Goal: Task Accomplishment & Management: Complete application form

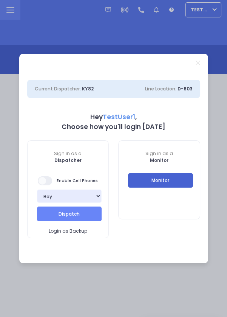
click at [148, 180] on button "Monitor" at bounding box center [160, 180] width 65 height 14
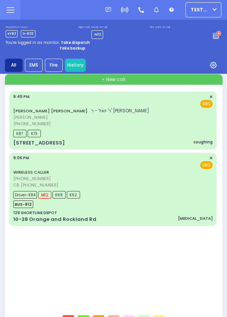
click at [140, 196] on div "Driver-K84 M12 K68 K62 BUS-912" at bounding box center [113, 198] width 200 height 19
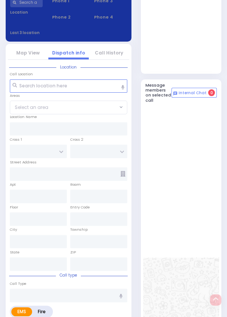
select select
type input "[MEDICAL_DATA]"
radio input "true"
type input "[PERSON_NAME]"
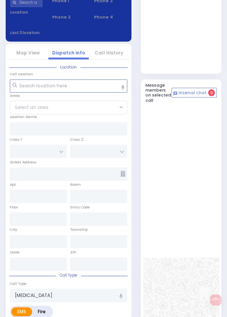
type input "3"
select select "Month"
select select "[DEMOGRAPHIC_DATA]"
type input "3474521936"
type input "21:06"
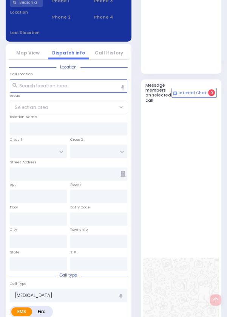
type input "21:09"
type input "21:15"
type input "21:32"
type input "22:12"
type input "[US_STATE][GEOGRAPHIC_DATA]- [GEOGRAPHIC_DATA] [STREET_ADDRESS][US_STATE]"
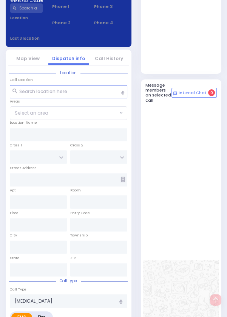
type input "129 SHORTLINE DEPOT"
type input "10-28 Orange and Rockland Rd"
type input "Monroe"
type input "[US_STATE]"
type input "10950"
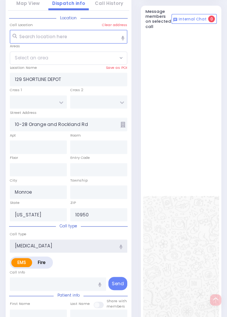
scroll to position [497, 0]
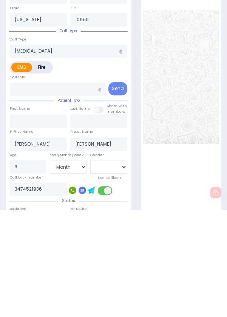
select select
radio input "true"
select select "Month"
select select "[DEMOGRAPHIC_DATA]"
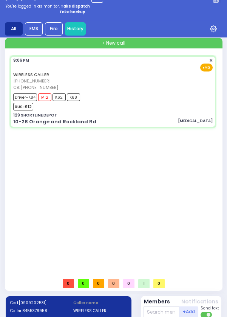
scroll to position [0, 0]
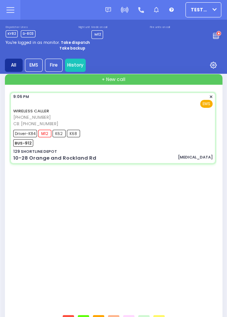
click at [181, 131] on div "Driver-K84 M12 K62 K68 BUS-912" at bounding box center [113, 137] width 200 height 19
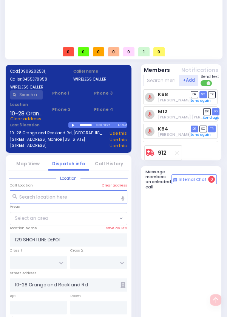
scroll to position [369, 0]
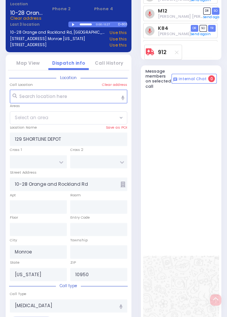
select select
radio input "true"
select select "Month"
select select "[DEMOGRAPHIC_DATA]"
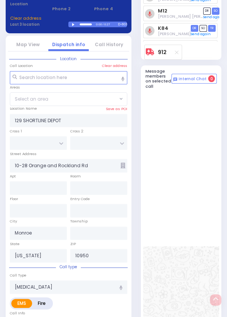
select select
radio input "true"
select select "Month"
select select "[DEMOGRAPHIC_DATA]"
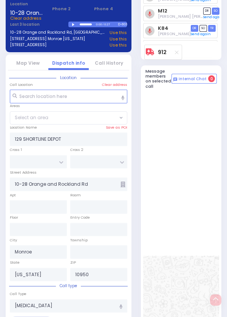
click at [111, 66] on link "Call History" at bounding box center [109, 63] width 28 height 6
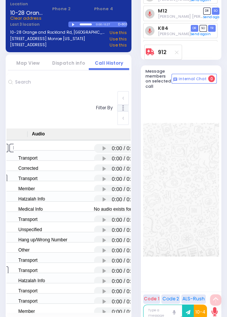
scroll to position [0, 619]
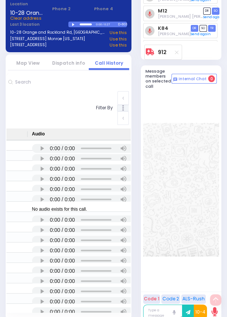
click at [25, 66] on link "Map View" at bounding box center [27, 63] width 23 height 6
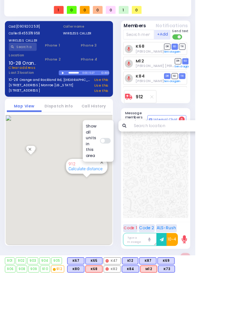
scroll to position [314, 0]
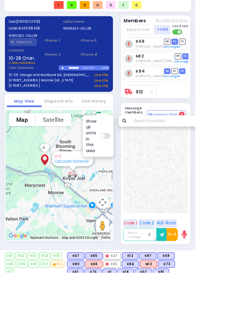
click at [74, 121] on link "Dispatch info" at bounding box center [68, 117] width 33 height 6
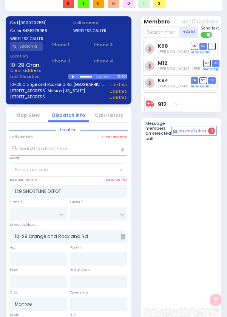
scroll to position [369, 0]
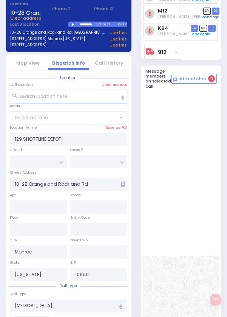
select select
radio input "true"
select select "Month"
select select "[DEMOGRAPHIC_DATA]"
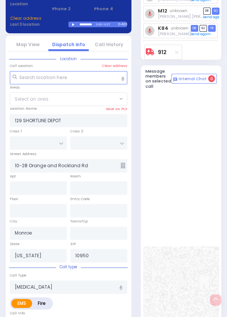
select select
radio input "true"
select select "Month"
select select "[DEMOGRAPHIC_DATA]"
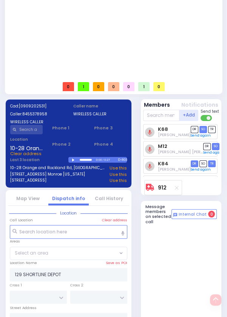
scroll to position [0, 0]
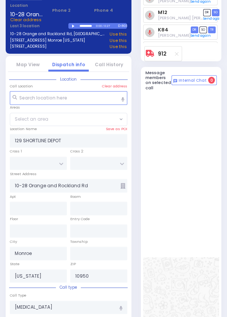
select select
radio input "true"
select select "Month"
select select "[DEMOGRAPHIC_DATA]"
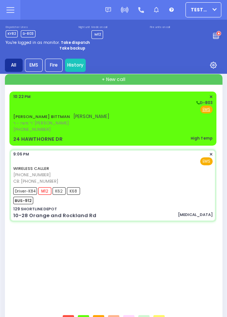
select select
radio input "true"
select select "Month"
select select "[DEMOGRAPHIC_DATA]"
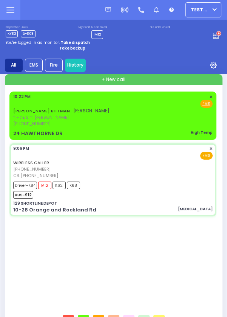
select select
radio input "true"
select select "Month"
select select "[DEMOGRAPHIC_DATA]"
select select
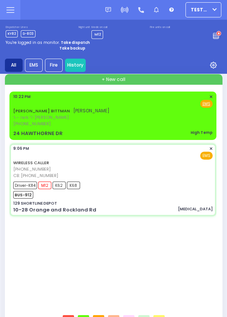
radio input "true"
select select "Month"
select select "[DEMOGRAPHIC_DATA]"
select select
radio input "true"
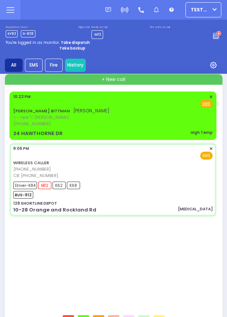
select select "Month"
select select "[DEMOGRAPHIC_DATA]"
